Goal: Task Accomplishment & Management: Manage account settings

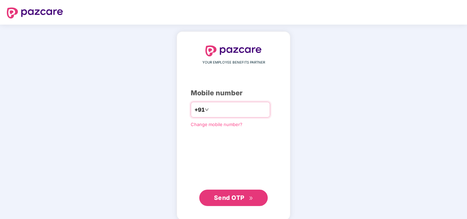
type input "**********"
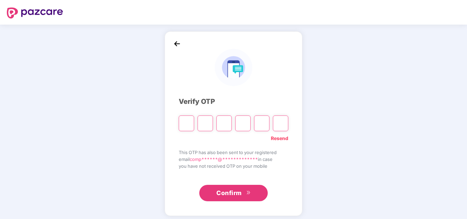
type input "*"
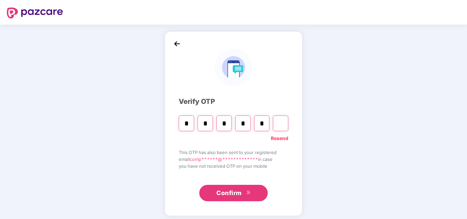
type input "*"
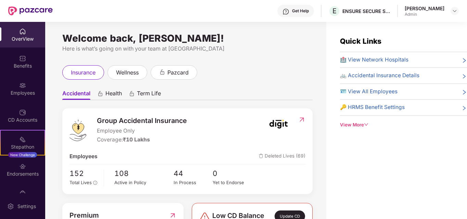
click at [356, 163] on div "Quick Links 🏥 View Network Hospitals 🚲 Accidental Insurance Details 🪪 View All …" at bounding box center [396, 131] width 141 height 219
click at [360, 90] on span "🪪 View All Employees" at bounding box center [368, 92] width 57 height 8
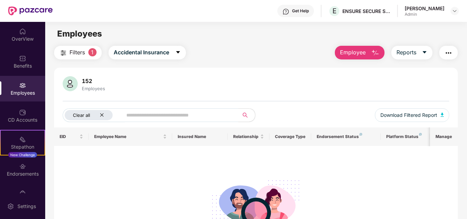
click at [102, 113] on icon "close" at bounding box center [102, 115] width 4 height 4
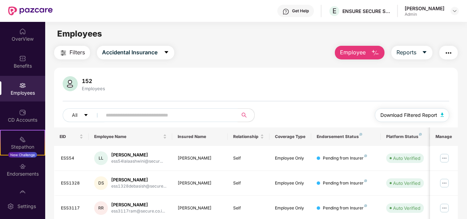
click at [403, 117] on span "Download Filtered Report" at bounding box center [408, 116] width 57 height 8
click at [308, 80] on div "152 Employees" at bounding box center [256, 84] width 387 height 16
click at [21, 36] on div "OverView" at bounding box center [22, 39] width 45 height 7
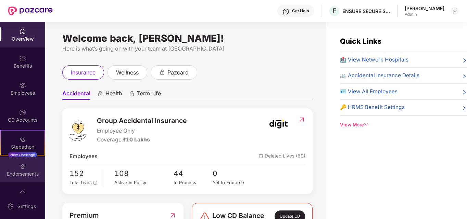
click at [18, 170] on div "Endorsements" at bounding box center [22, 170] width 45 height 26
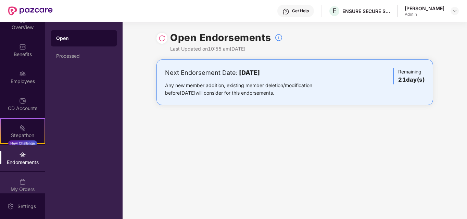
scroll to position [17, 0]
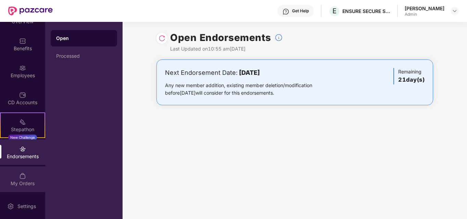
click at [23, 180] on div "My Orders" at bounding box center [22, 180] width 45 height 26
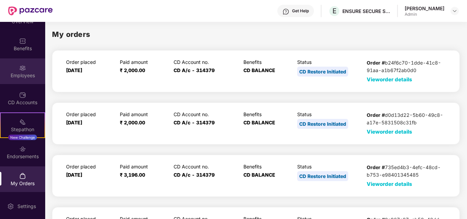
scroll to position [0, 0]
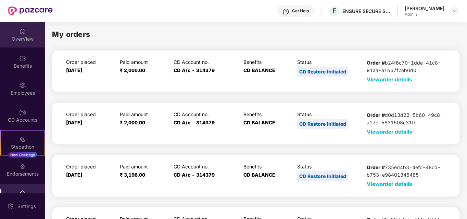
click at [19, 36] on div "OverView" at bounding box center [22, 39] width 45 height 7
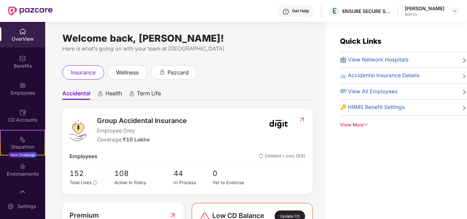
click at [381, 161] on div "Quick Links 🏥 View Network Hospitals 🚲 Accidental Insurance Details 🪪 View All …" at bounding box center [396, 131] width 141 height 219
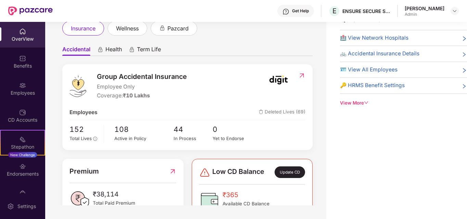
scroll to position [34, 0]
